Goal: Information Seeking & Learning: Find specific fact

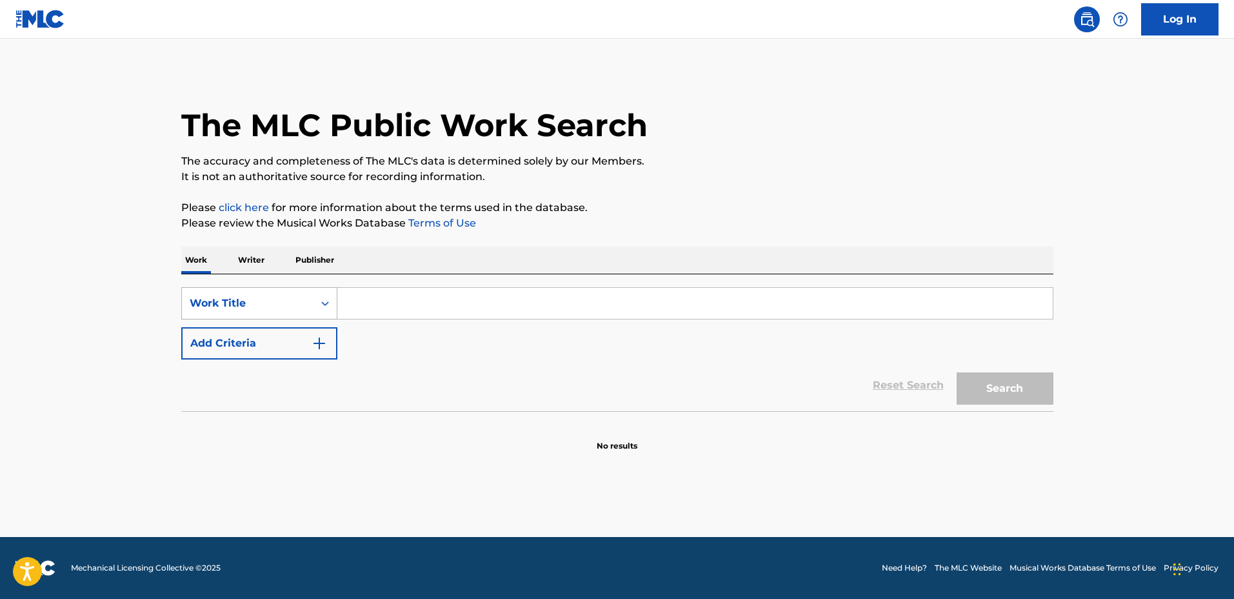
click at [275, 289] on div "Work Title" at bounding box center [259, 303] width 156 height 32
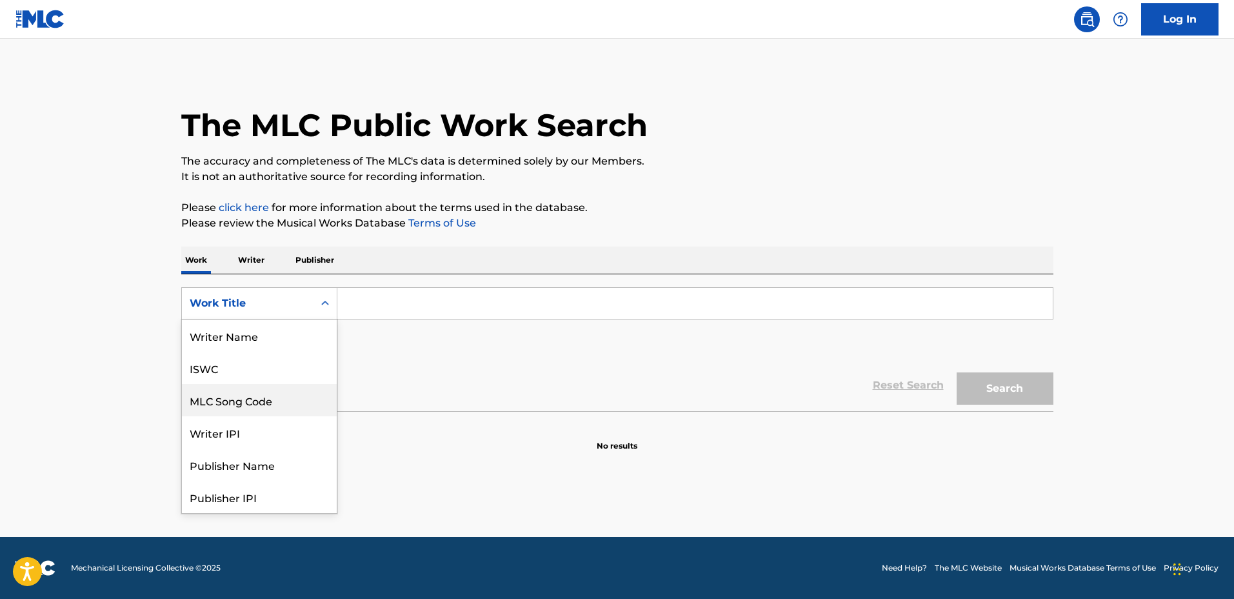
scroll to position [65, 0]
click at [270, 397] on div "Publisher Name" at bounding box center [259, 400] width 155 height 32
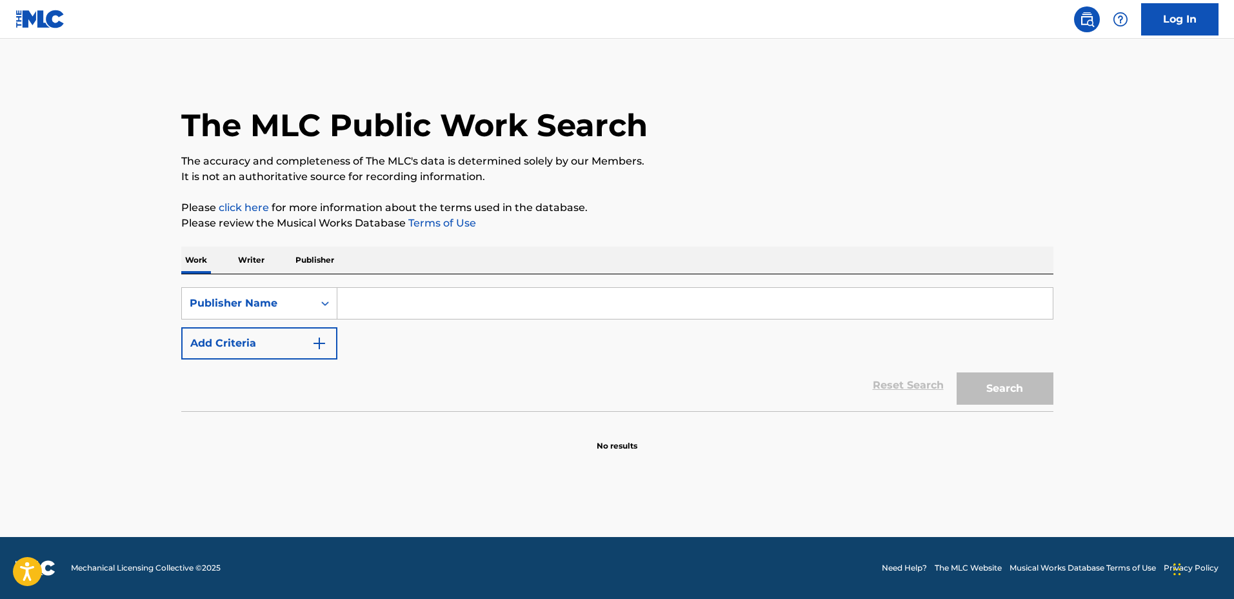
click at [431, 301] on input "Search Form" at bounding box center [694, 303] width 715 height 31
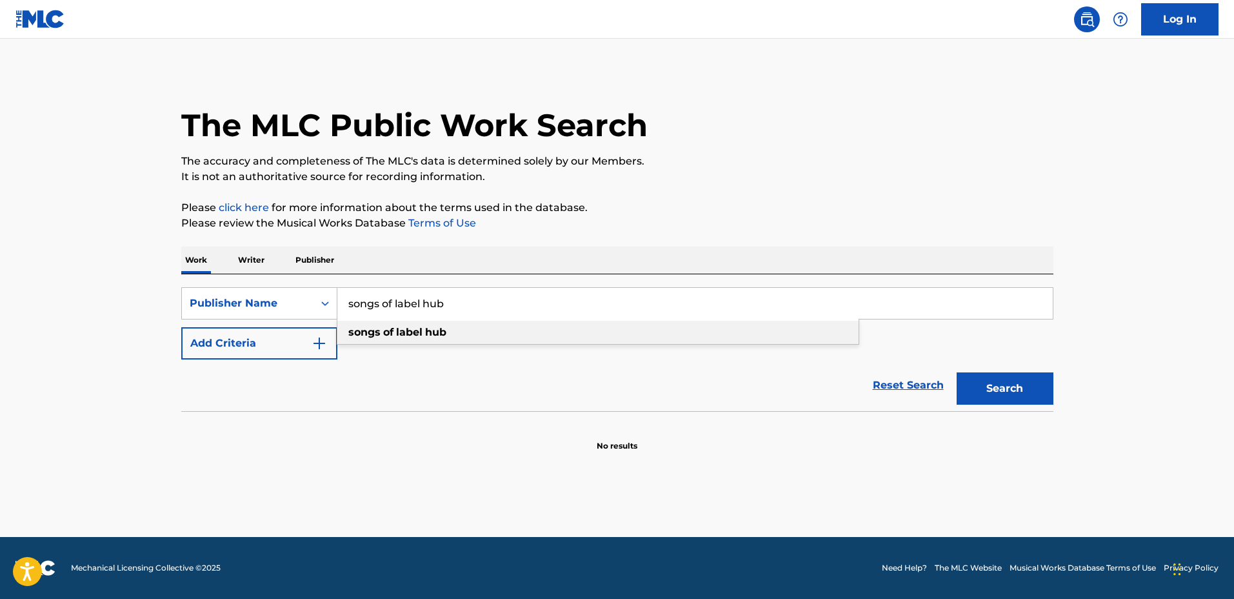
type input "songs of label hub"
click at [452, 332] on div "songs of label hub" at bounding box center [597, 332] width 521 height 23
click at [1012, 378] on button "Search" at bounding box center [1005, 388] width 97 height 32
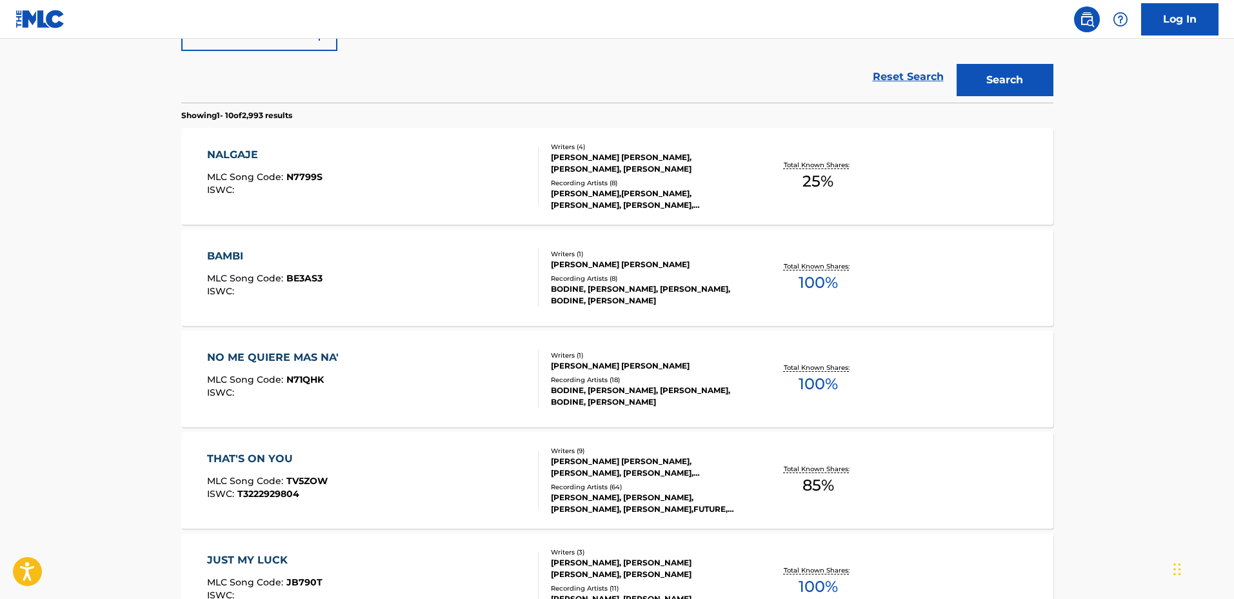
scroll to position [323, 0]
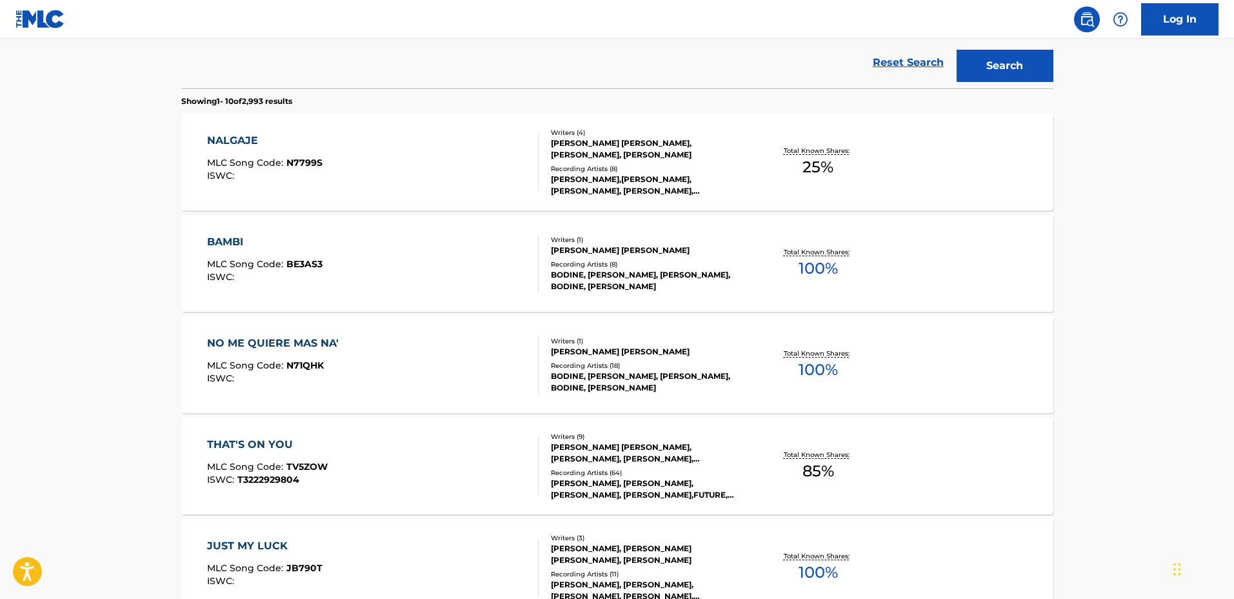
click at [746, 248] on div "Total Known Shares: 100 %" at bounding box center [818, 263] width 145 height 39
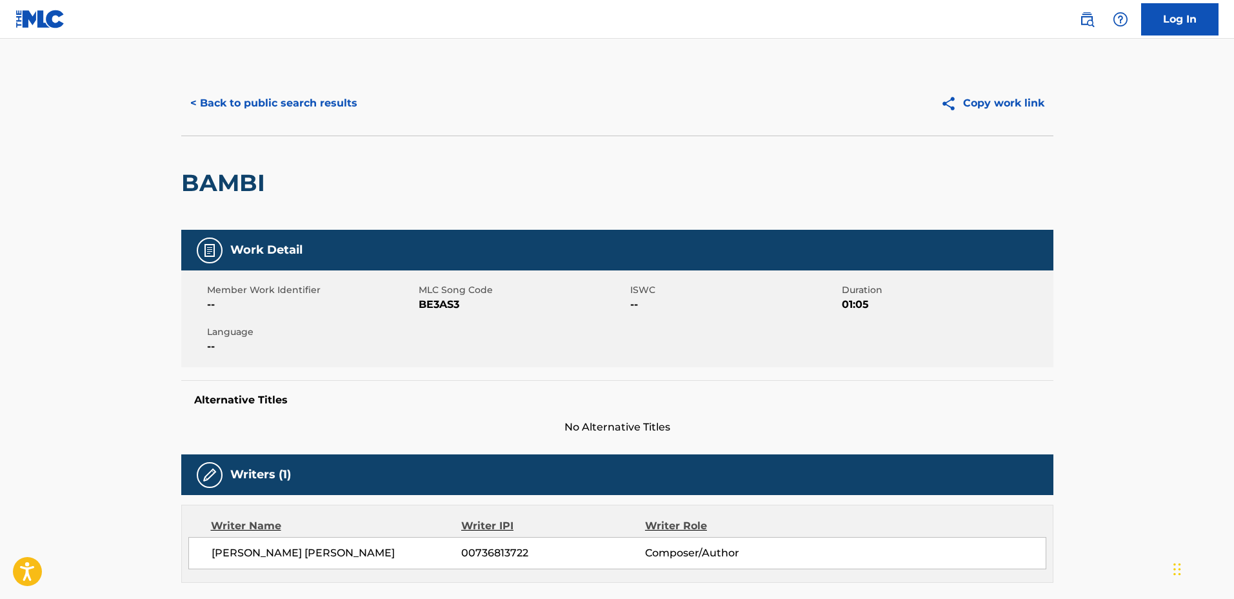
click at [326, 92] on button "< Back to public search results" at bounding box center [273, 103] width 185 height 32
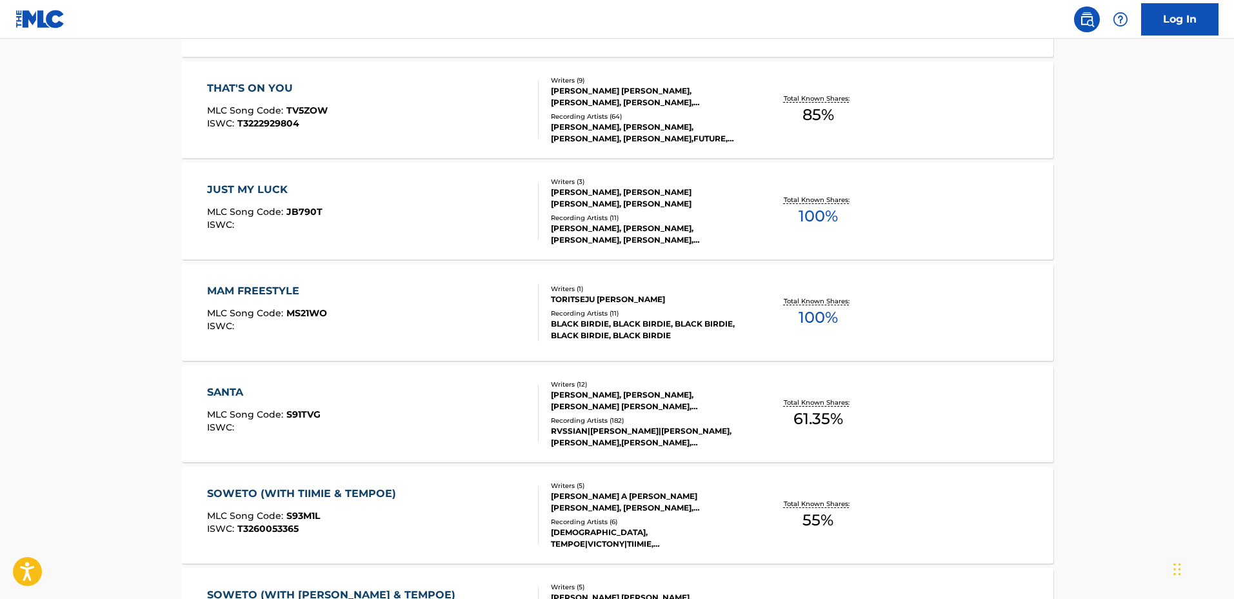
scroll to position [759, 0]
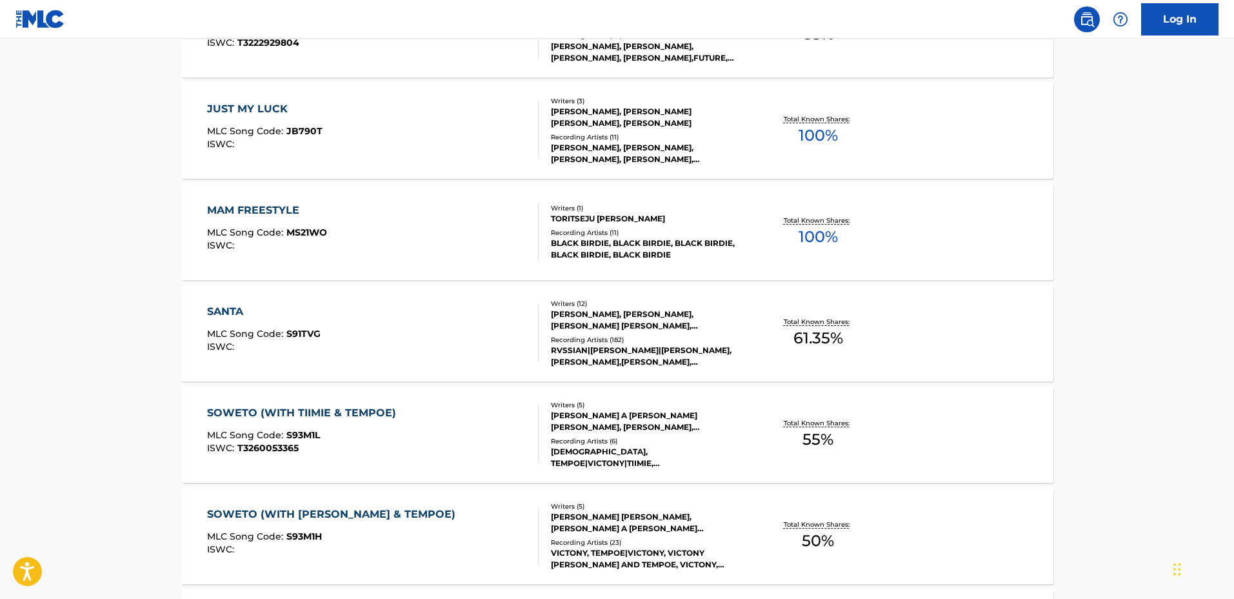
click at [737, 329] on div "[PERSON_NAME], [PERSON_NAME], [PERSON_NAME] [PERSON_NAME], [PERSON_NAME], [PERS…" at bounding box center [648, 319] width 195 height 23
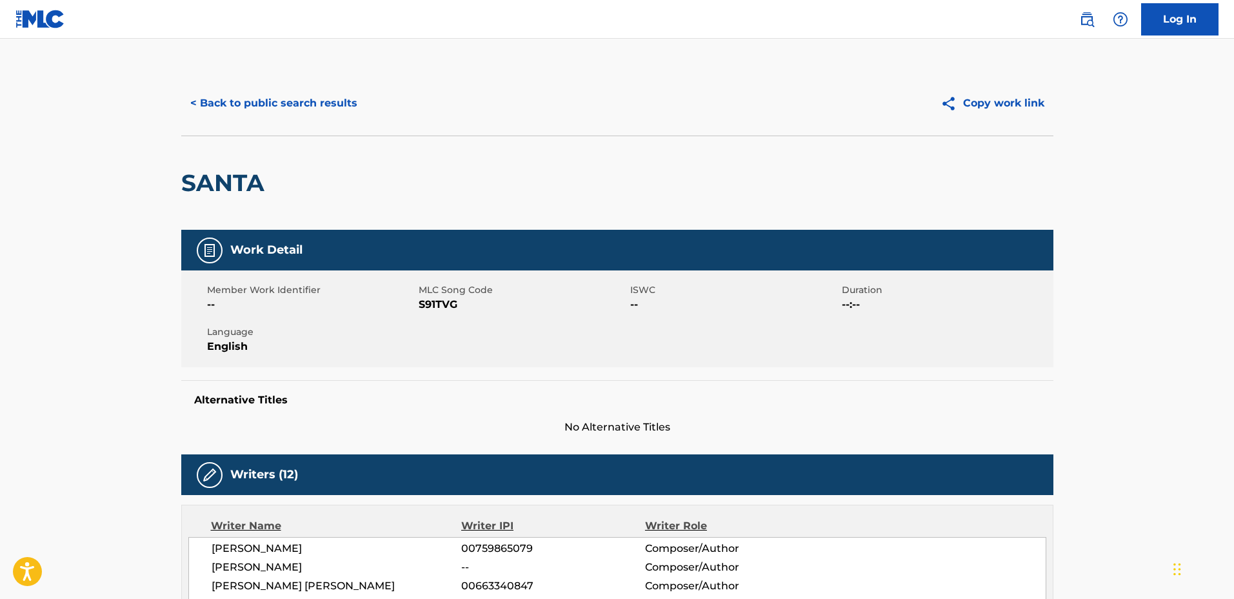
click at [315, 103] on button "< Back to public search results" at bounding box center [273, 103] width 185 height 32
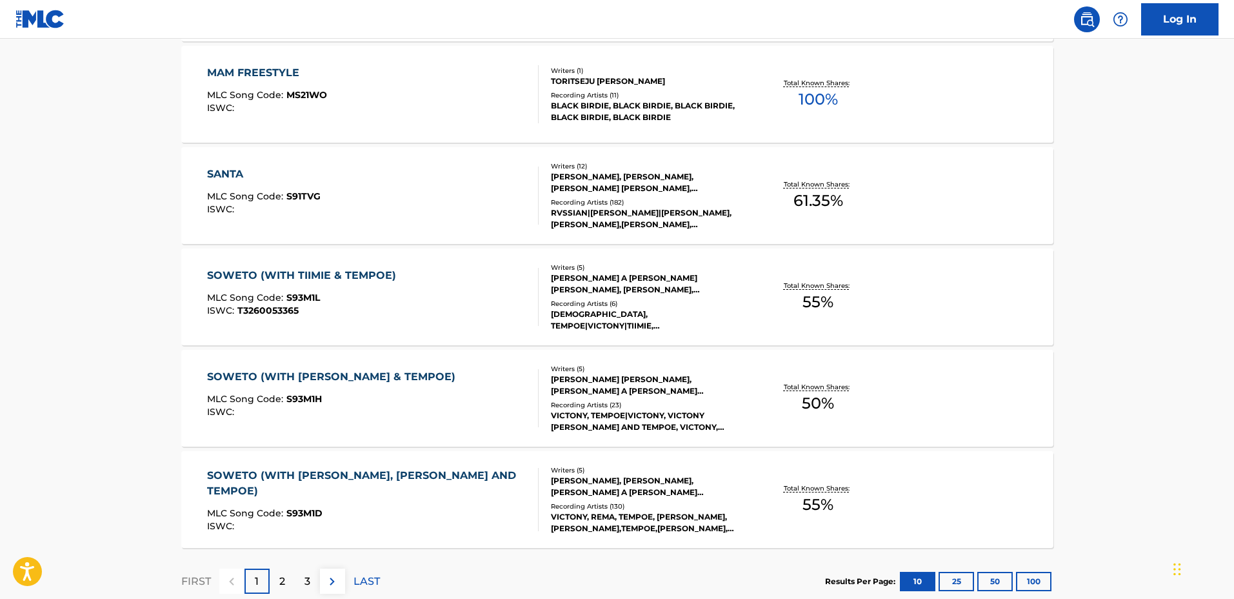
scroll to position [981, 0]
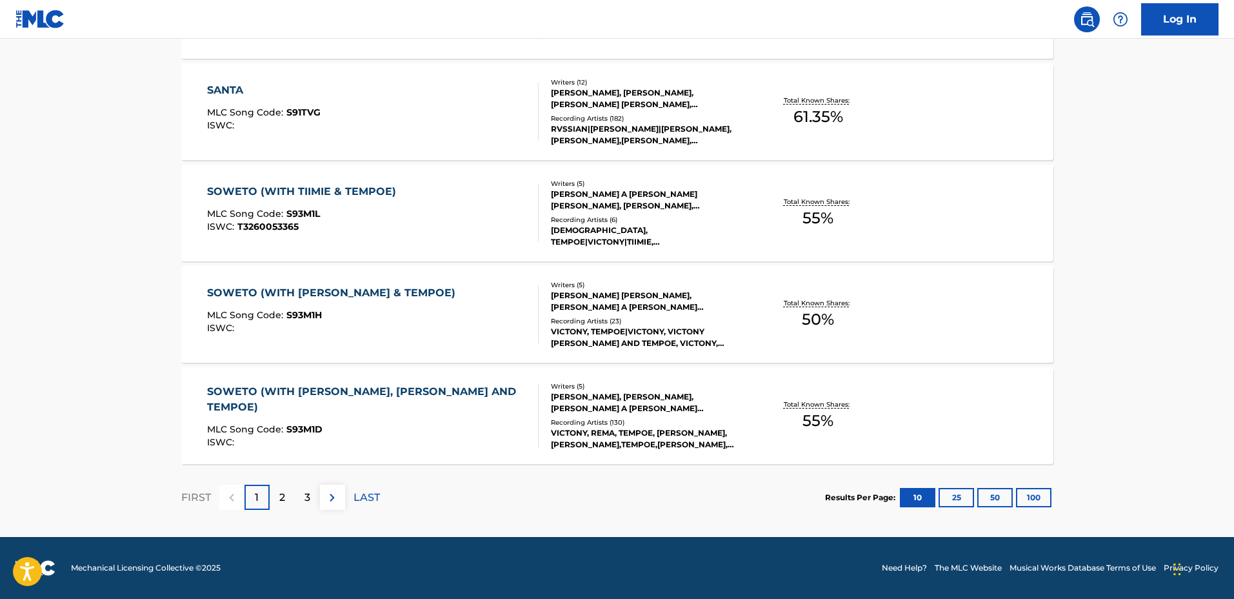
click at [404, 321] on div "MLC Song Code : S93M1H" at bounding box center [334, 316] width 255 height 13
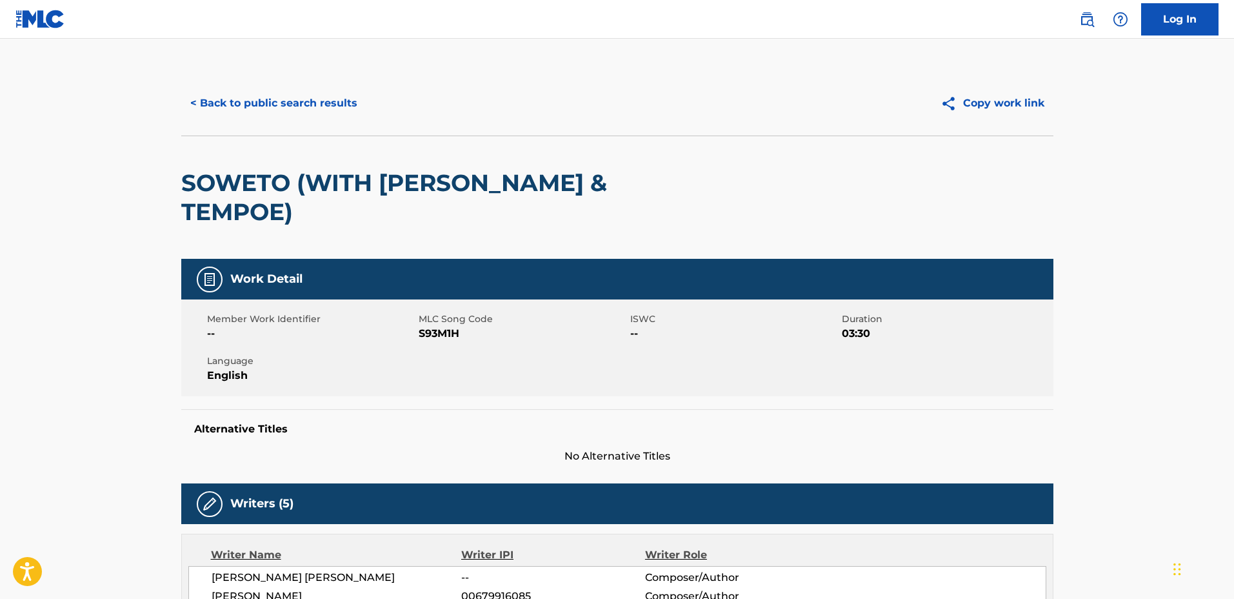
click at [308, 117] on button "< Back to public search results" at bounding box center [273, 103] width 185 height 32
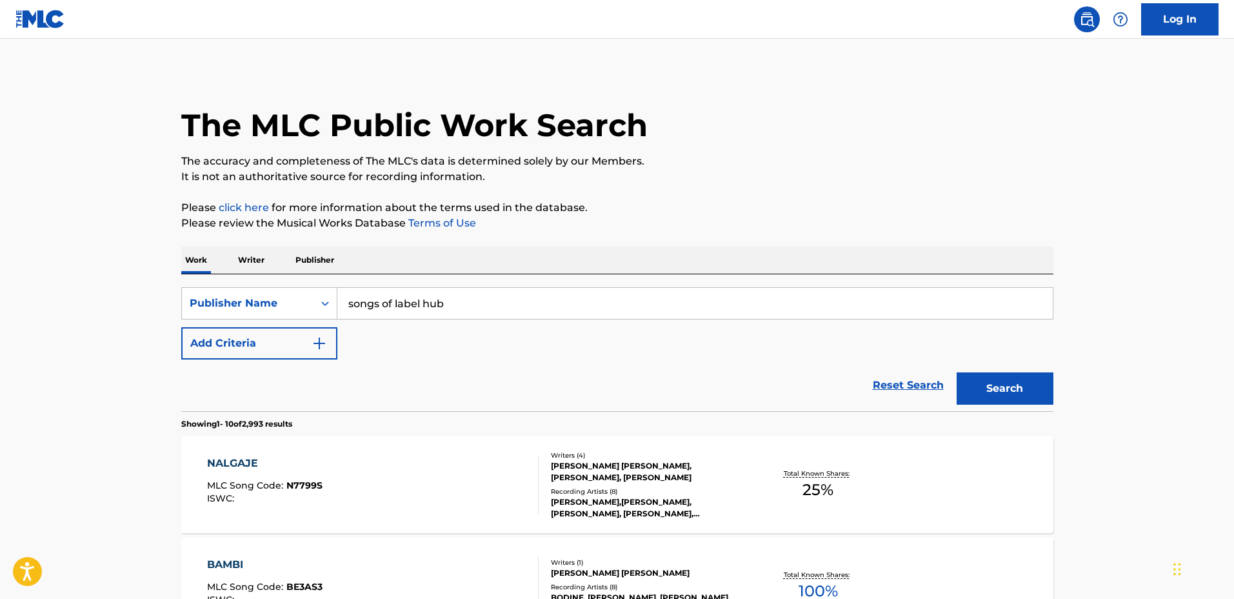
scroll to position [981, 0]
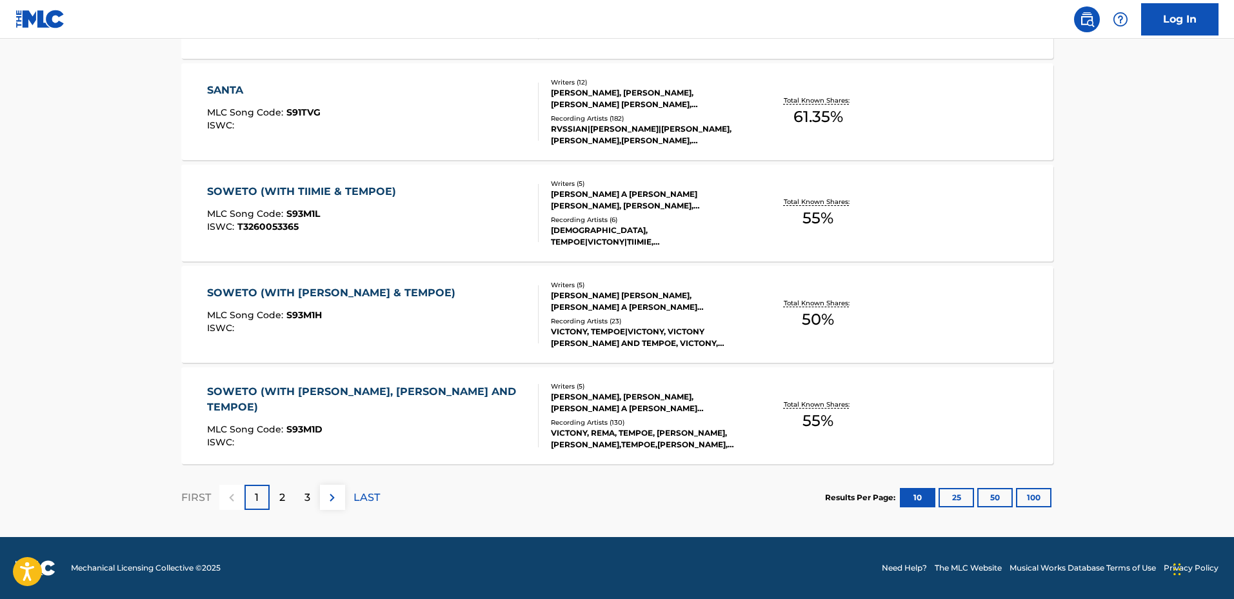
click at [280, 491] on p "2" at bounding box center [282, 497] width 6 height 15
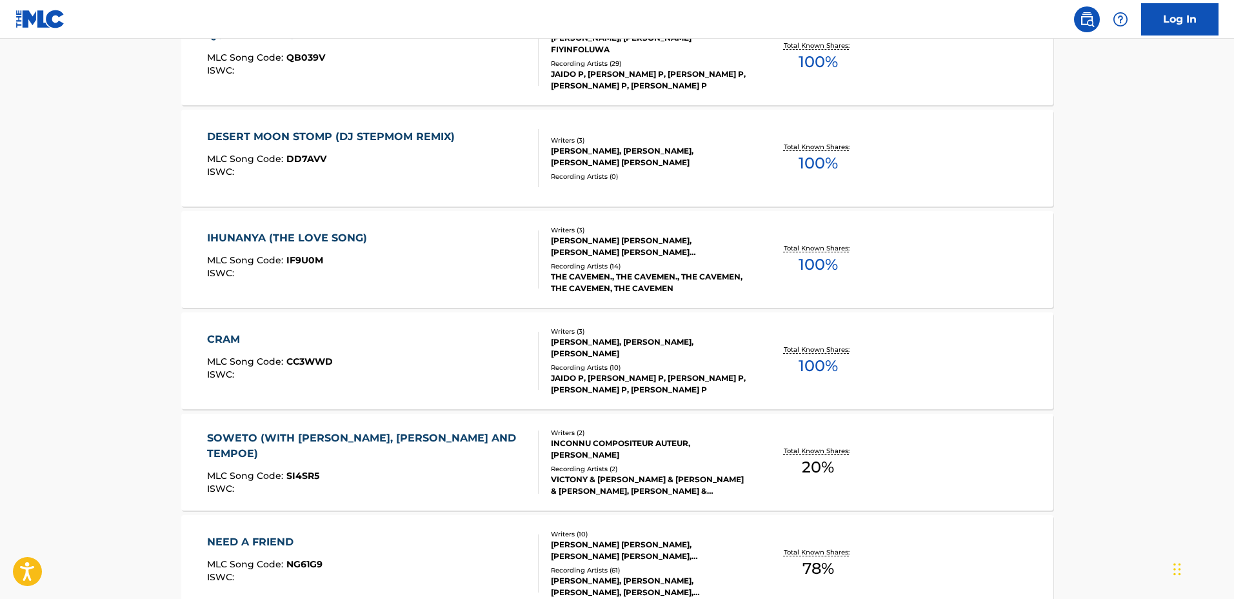
scroll to position [484, 0]
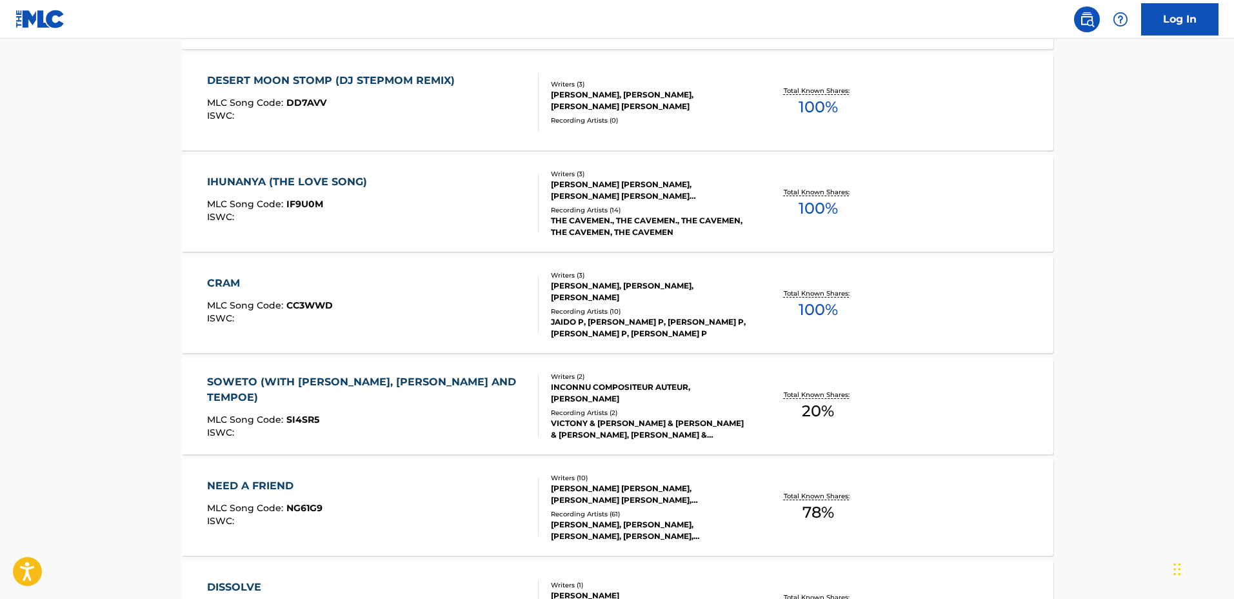
click at [496, 296] on div "CRAM MLC Song Code : CC3WWD ISWC :" at bounding box center [373, 304] width 332 height 58
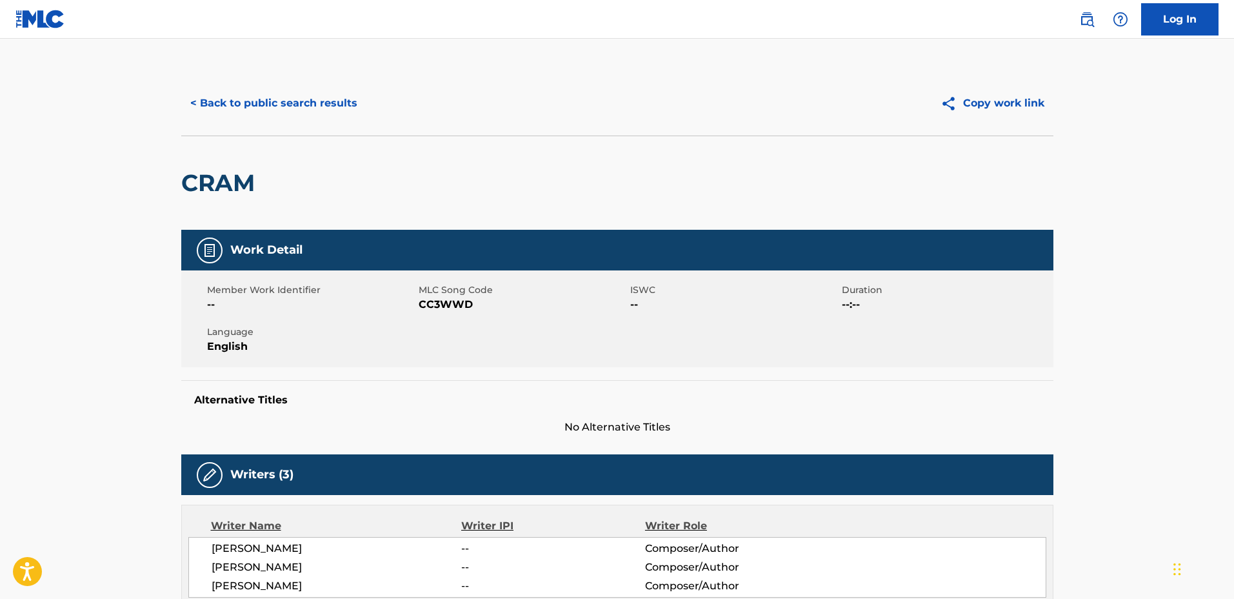
click at [276, 110] on button "< Back to public search results" at bounding box center [273, 103] width 185 height 32
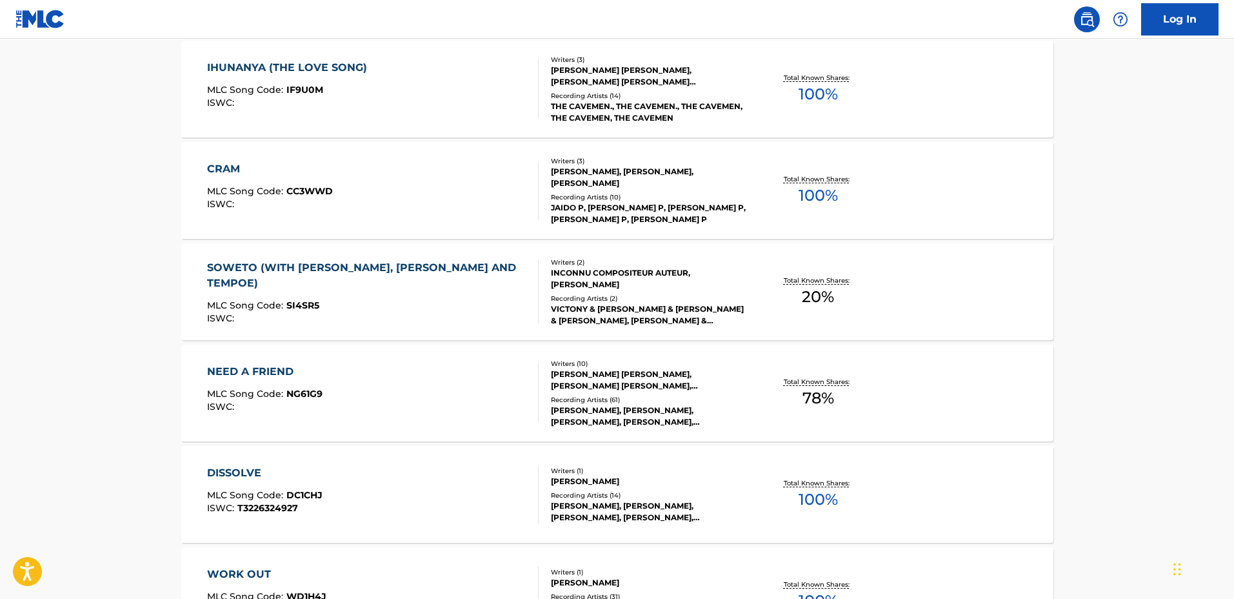
click at [482, 374] on div "NEED A FRIEND MLC Song Code : NG61G9 ISWC :" at bounding box center [373, 393] width 332 height 58
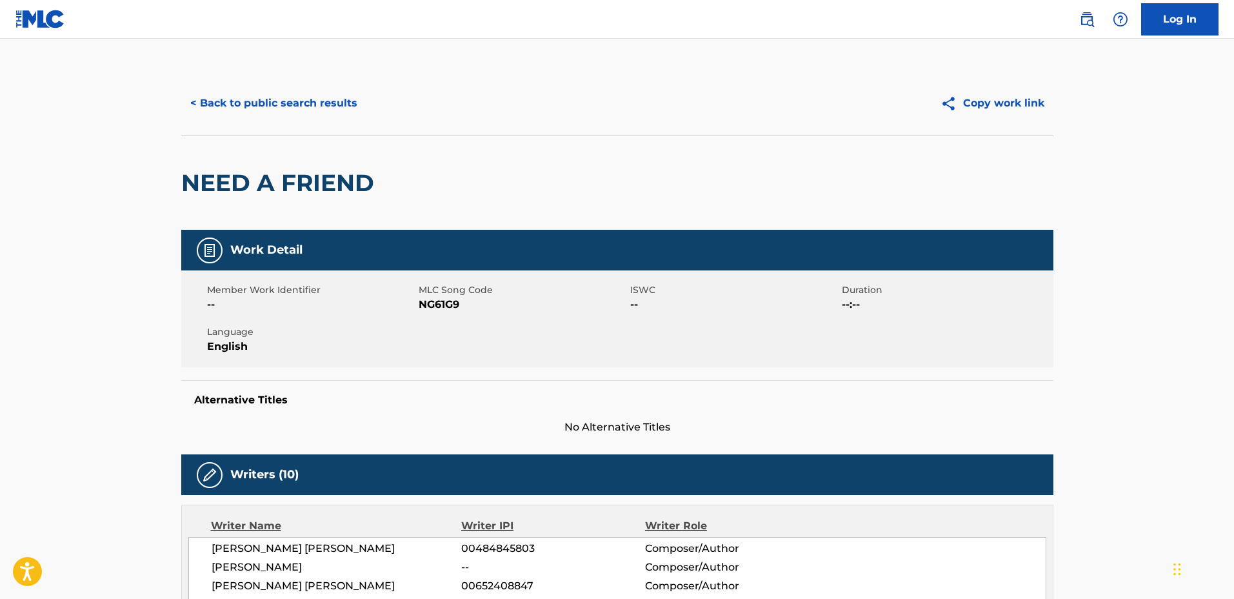
click at [306, 92] on button "< Back to public search results" at bounding box center [273, 103] width 185 height 32
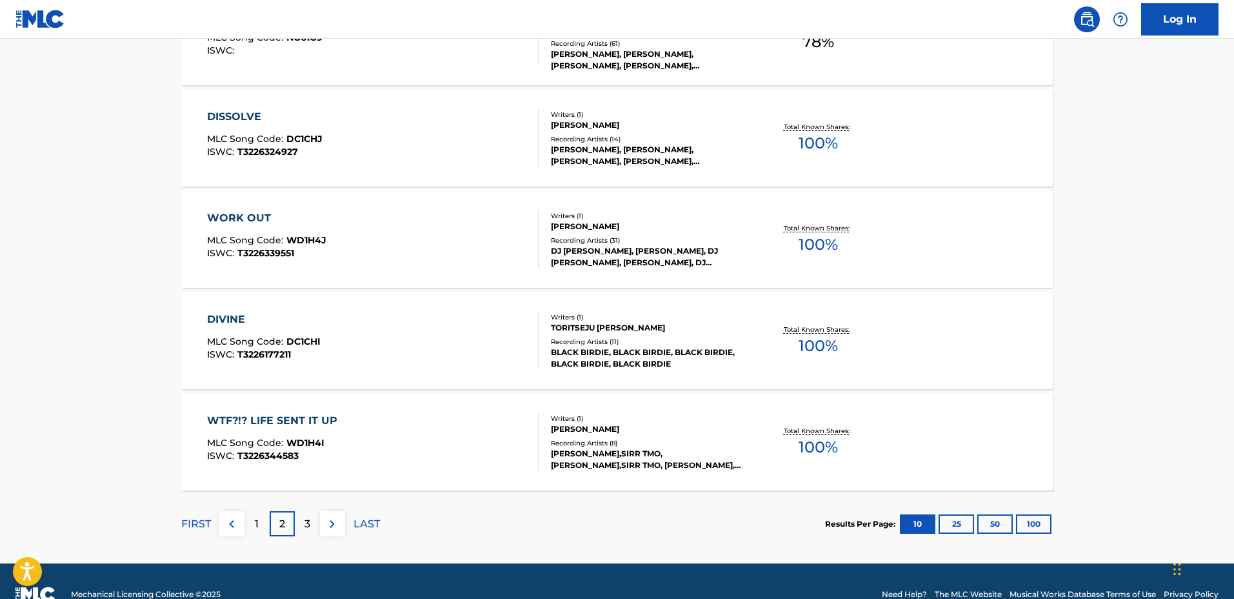
click at [307, 523] on p "3" at bounding box center [307, 523] width 6 height 15
